Goal: Task Accomplishment & Management: Use online tool/utility

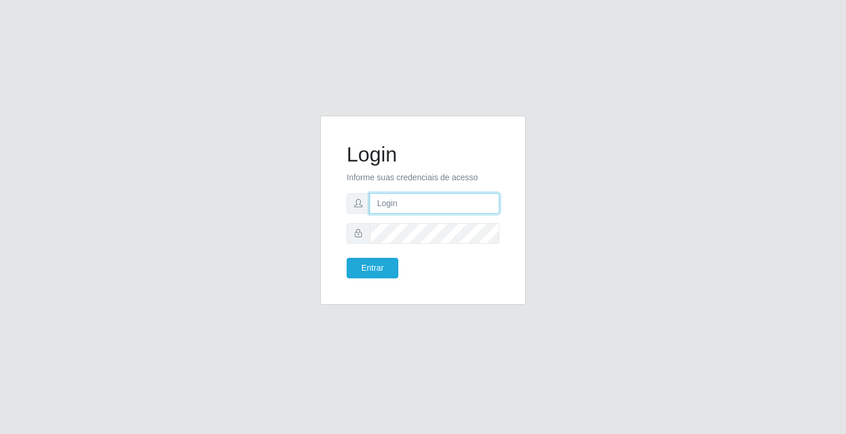
type input "[EMAIL_ADDRESS][DOMAIN_NAME]"
click at [342, 264] on div "Entrar" at bounding box center [380, 268] width 85 height 21
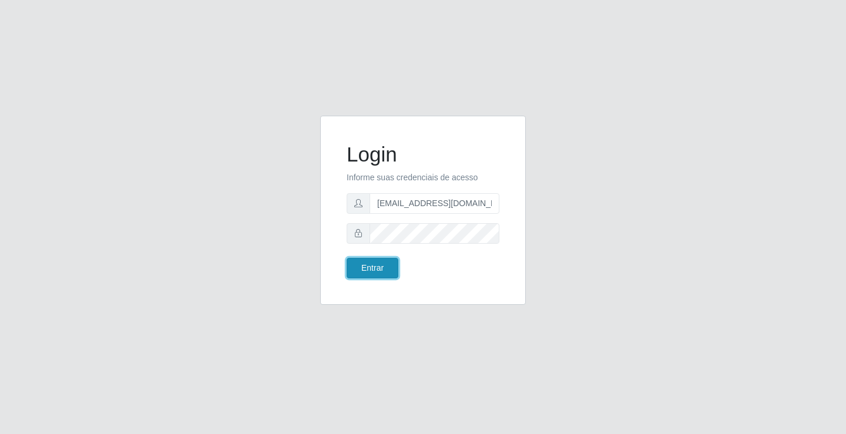
click at [349, 264] on button "Entrar" at bounding box center [373, 268] width 52 height 21
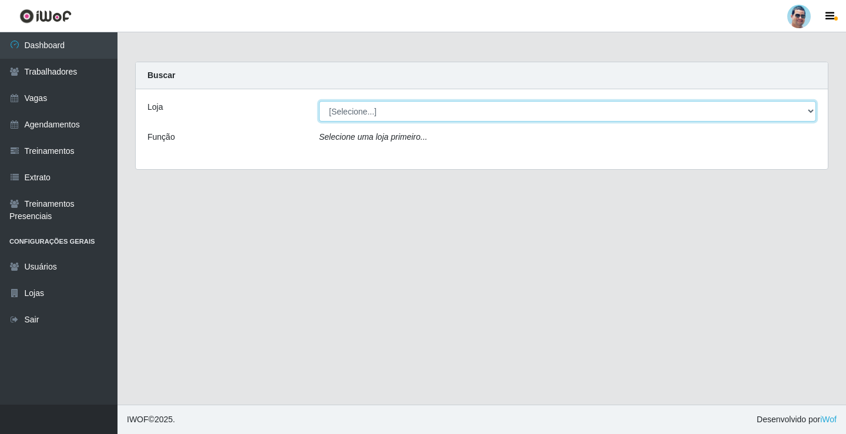
click at [434, 111] on select "[Selecione...] Mercadinho Extrabom" at bounding box center [567, 111] width 497 height 21
select select "175"
click at [319, 101] on select "[Selecione...] Mercadinho Extrabom" at bounding box center [567, 111] width 497 height 21
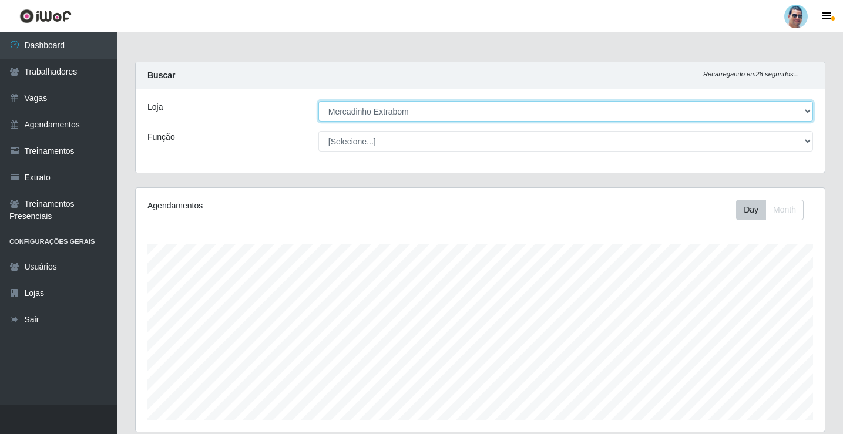
scroll to position [244, 689]
